Goal: Task Accomplishment & Management: Manage account settings

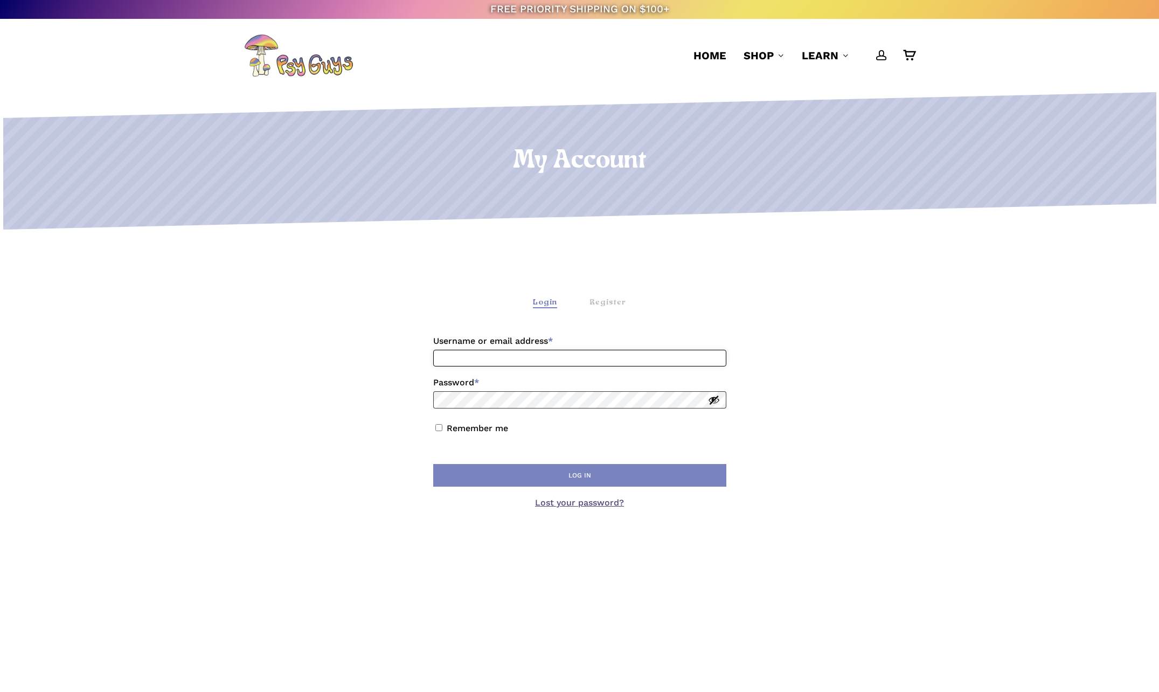
click at [456, 355] on input "Username or email address * Required" at bounding box center [579, 358] width 293 height 17
type input "**********"
click at [578, 475] on button "Log in" at bounding box center [579, 475] width 293 height 23
click at [433, 464] on button "Log in" at bounding box center [579, 475] width 293 height 23
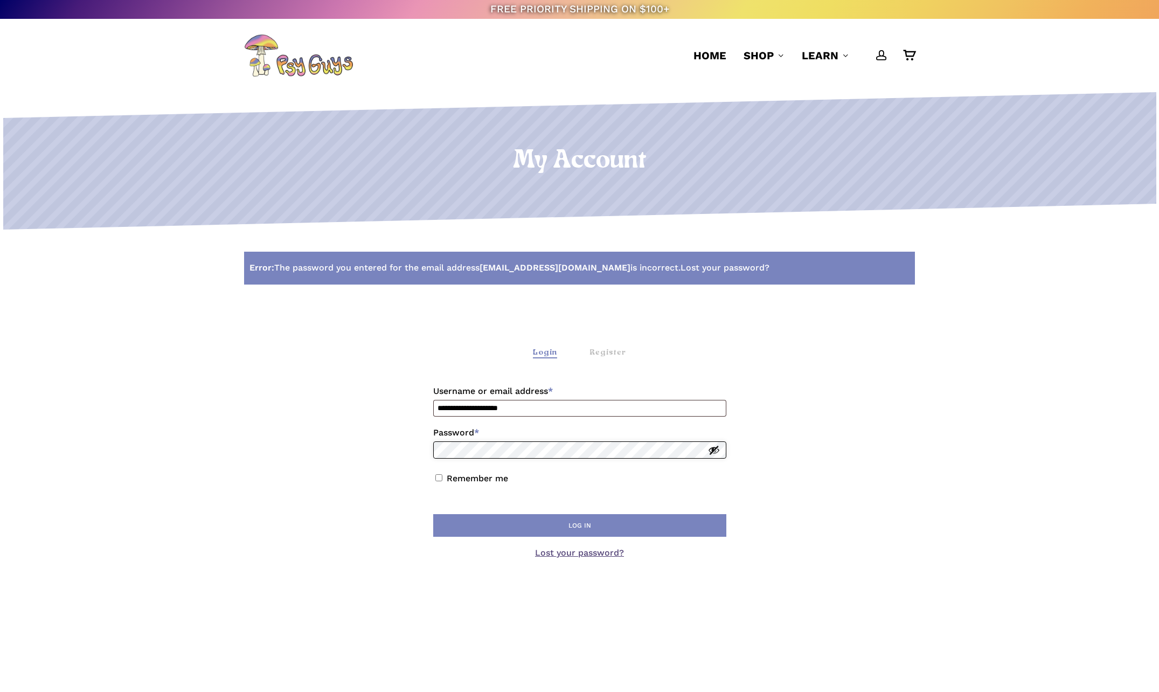
click at [433, 514] on button "Log in" at bounding box center [579, 525] width 293 height 23
drag, startPoint x: 538, startPoint y: 408, endPoint x: 361, endPoint y: 405, distance: 177.3
click at [361, 405] on div "**********" at bounding box center [579, 467] width 671 height 330
type input "**********"
click at [551, 524] on button "Log in" at bounding box center [579, 525] width 293 height 23
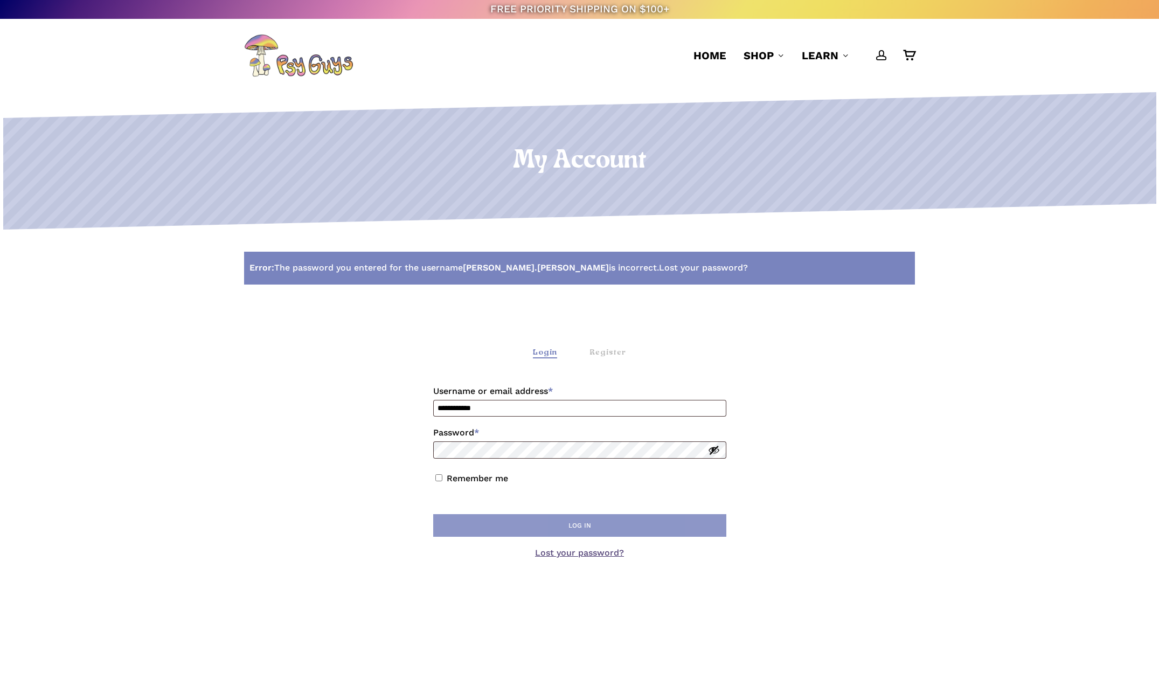
drag, startPoint x: 571, startPoint y: 522, endPoint x: 563, endPoint y: 522, distance: 8.6
click at [571, 522] on button "Log in" at bounding box center [579, 525] width 293 height 23
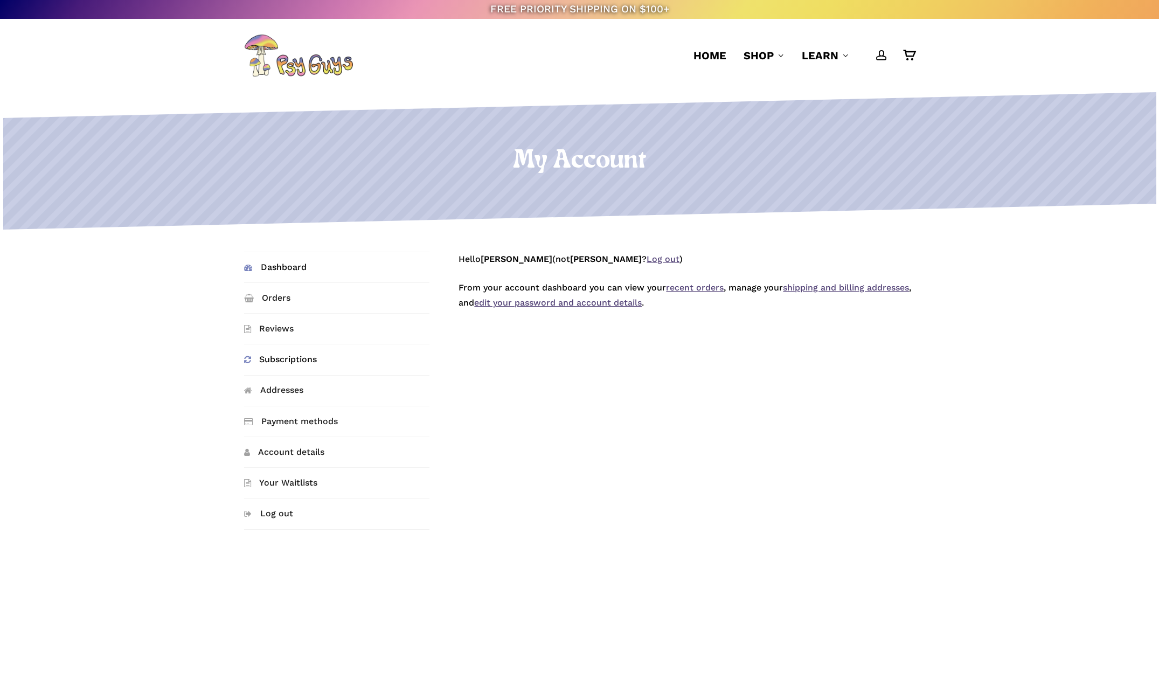
click at [285, 356] on link "Subscriptions" at bounding box center [336, 359] width 185 height 30
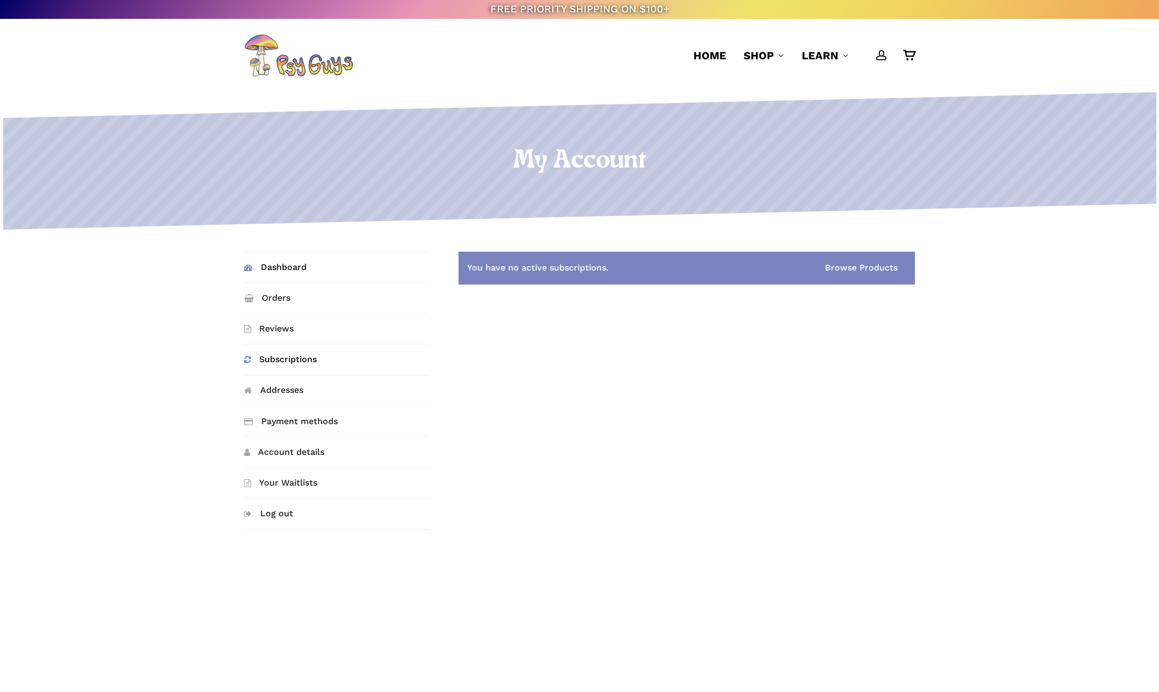
click at [294, 265] on link "Dashboard" at bounding box center [336, 267] width 185 height 30
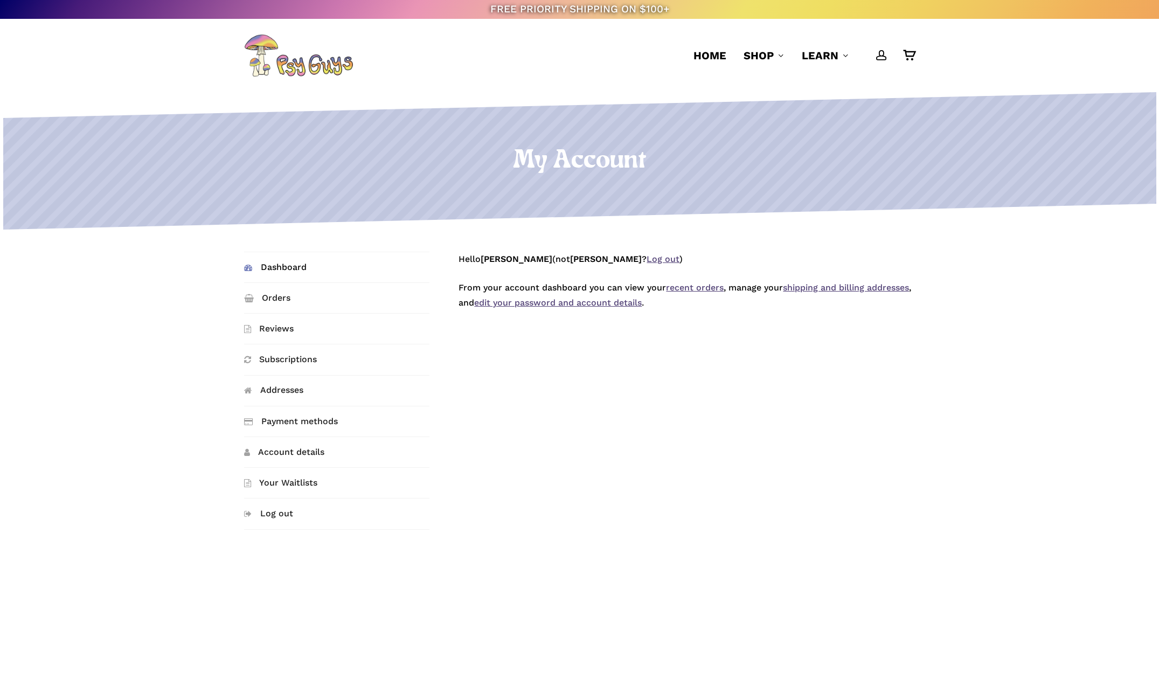
click at [704, 288] on link "recent orders" at bounding box center [695, 287] width 58 height 10
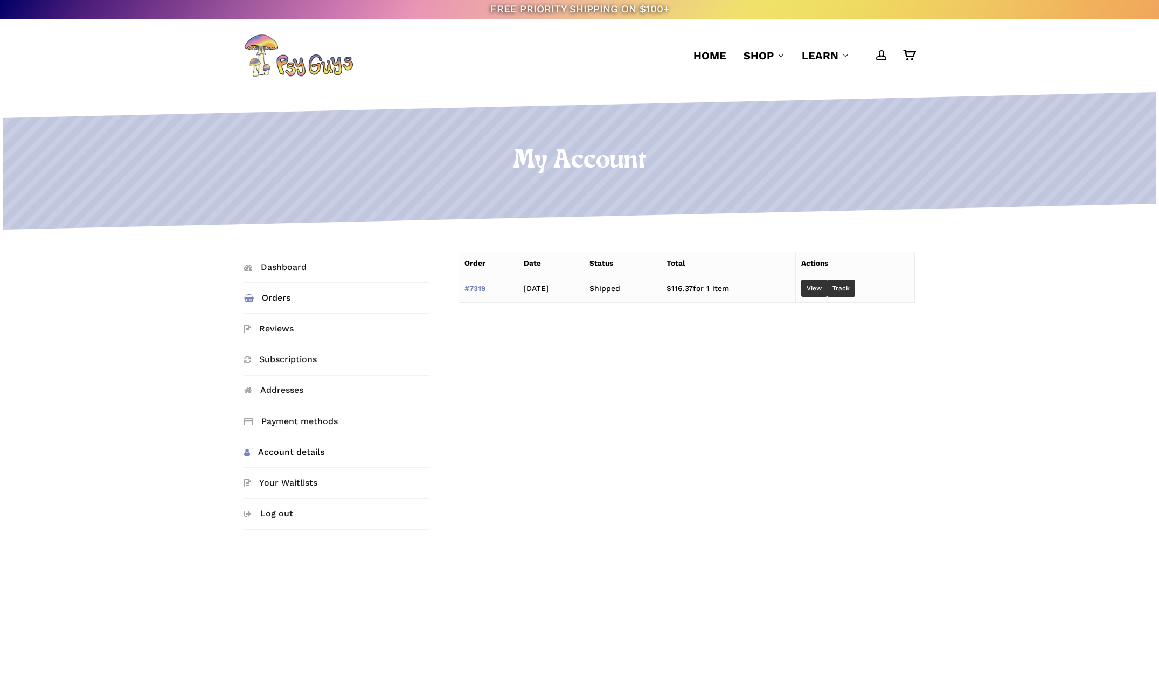
click at [289, 452] on link "Account details" at bounding box center [336, 452] width 185 height 30
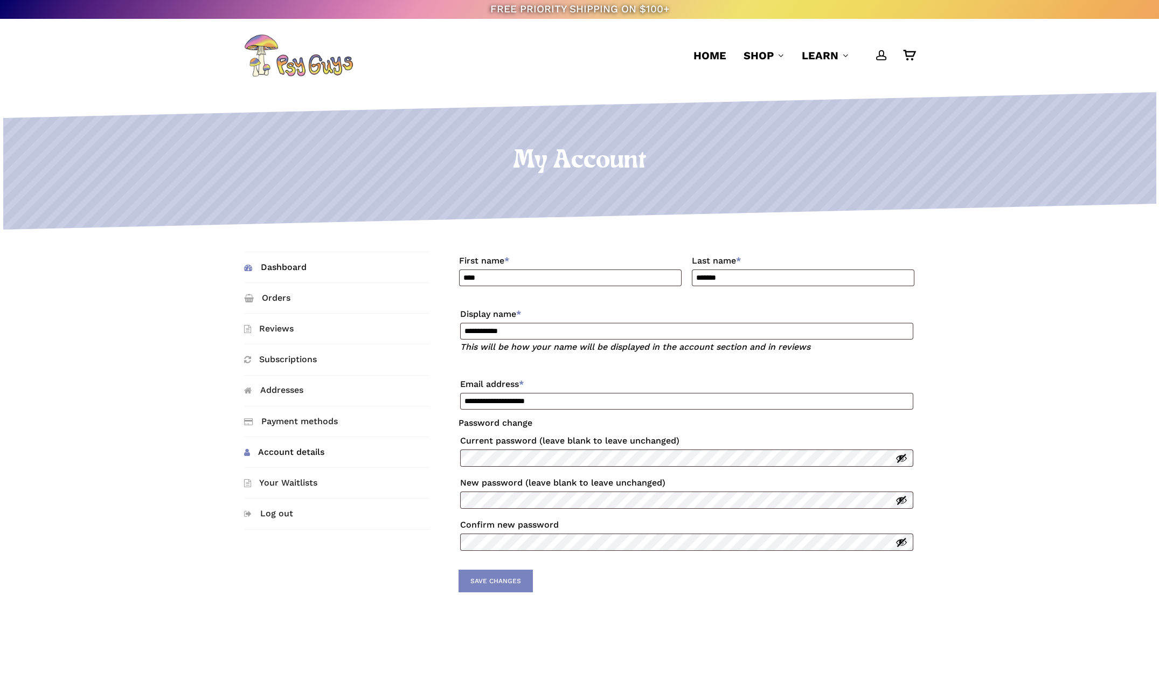
click at [282, 272] on link "Dashboard" at bounding box center [336, 267] width 185 height 30
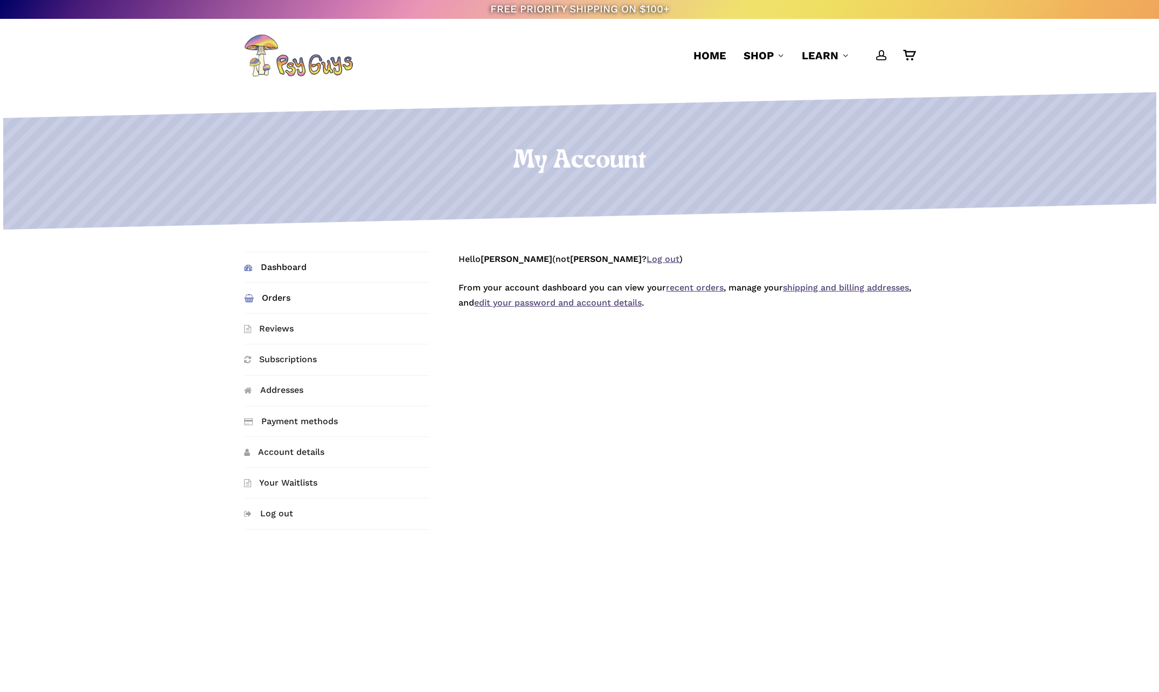
click at [283, 298] on link "Orders" at bounding box center [336, 298] width 185 height 30
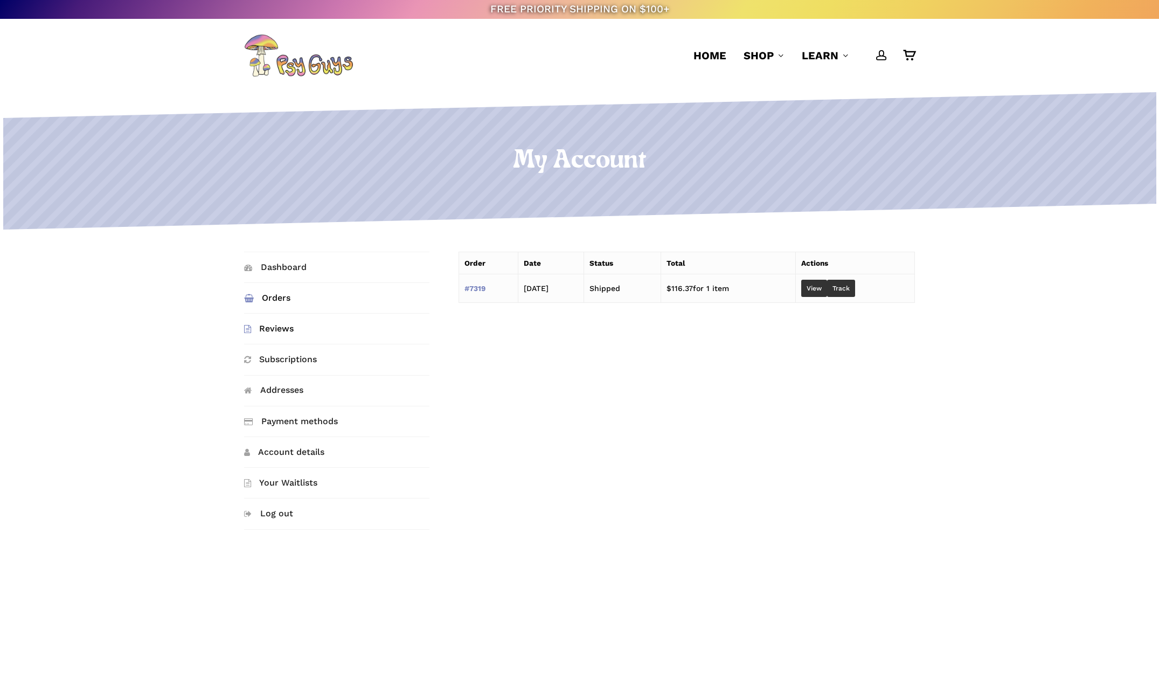
click at [284, 327] on link "Reviews" at bounding box center [336, 329] width 185 height 30
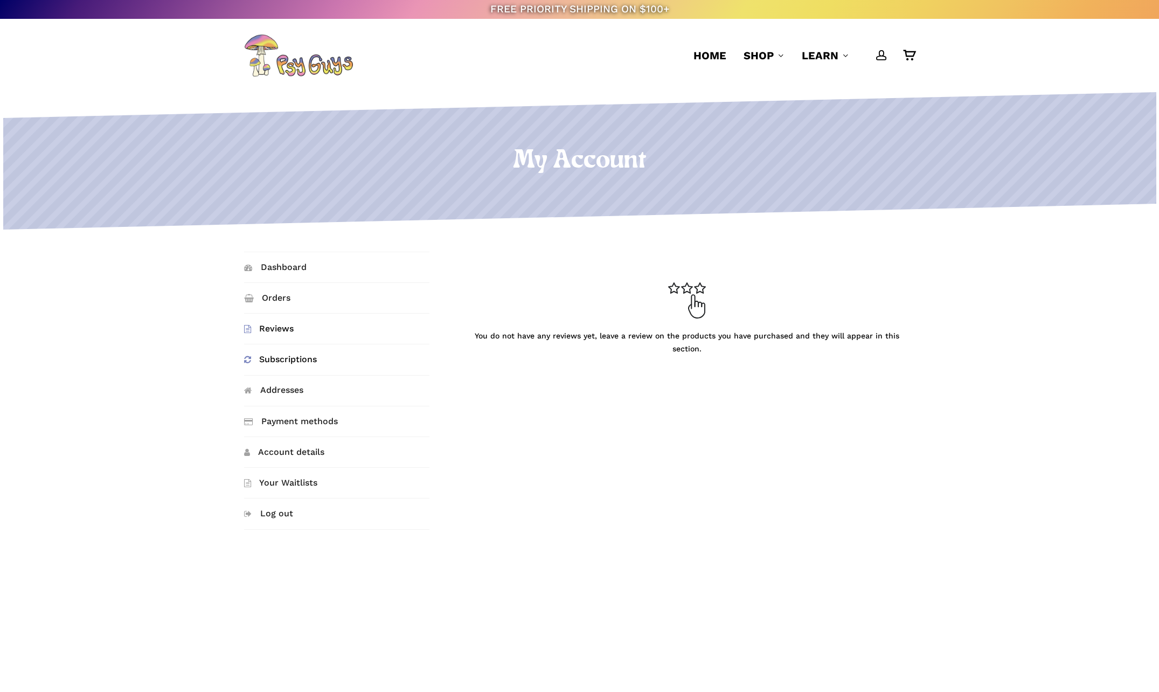
click at [289, 358] on link "Subscriptions" at bounding box center [336, 359] width 185 height 30
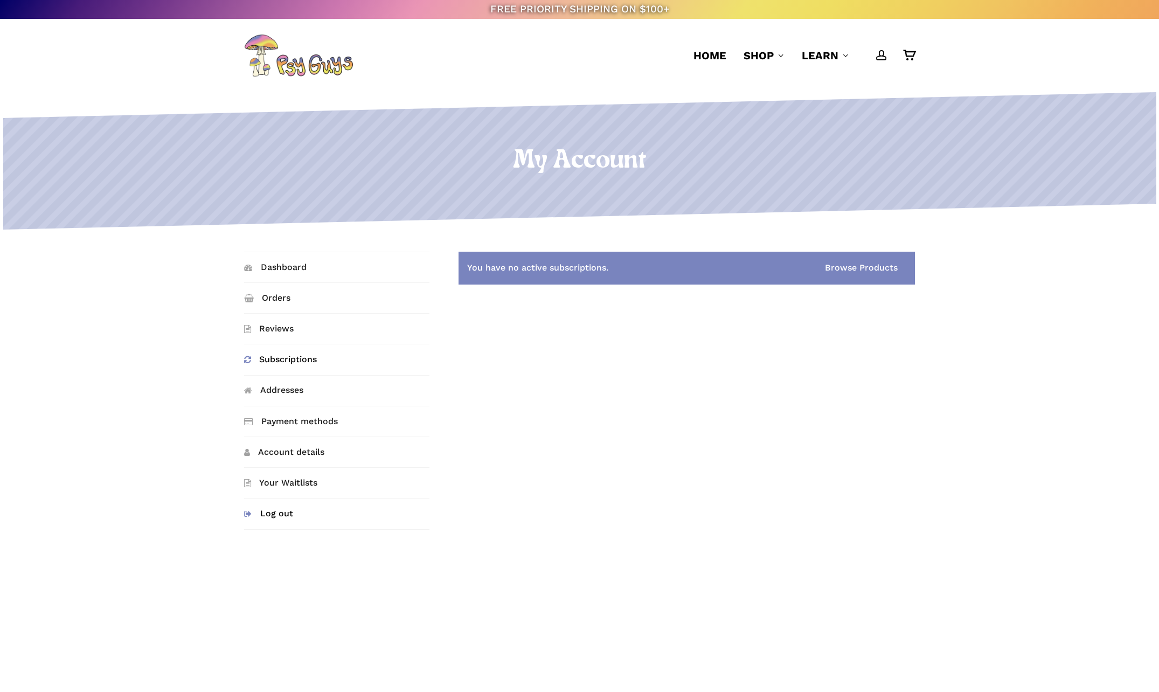
click at [282, 515] on link "Log out" at bounding box center [336, 513] width 185 height 30
